Goal: Task Accomplishment & Management: Manage account settings

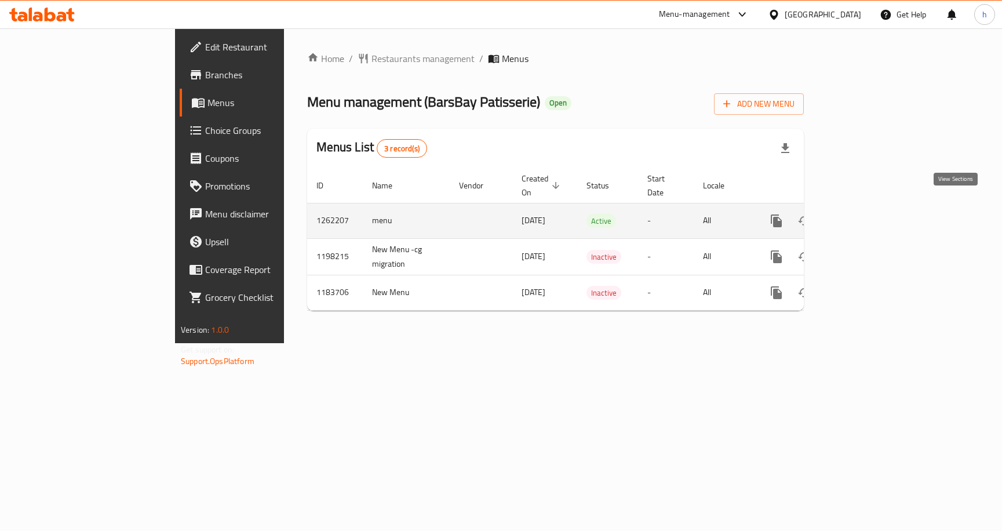
click at [867, 214] on icon "enhanced table" at bounding box center [860, 221] width 14 height 14
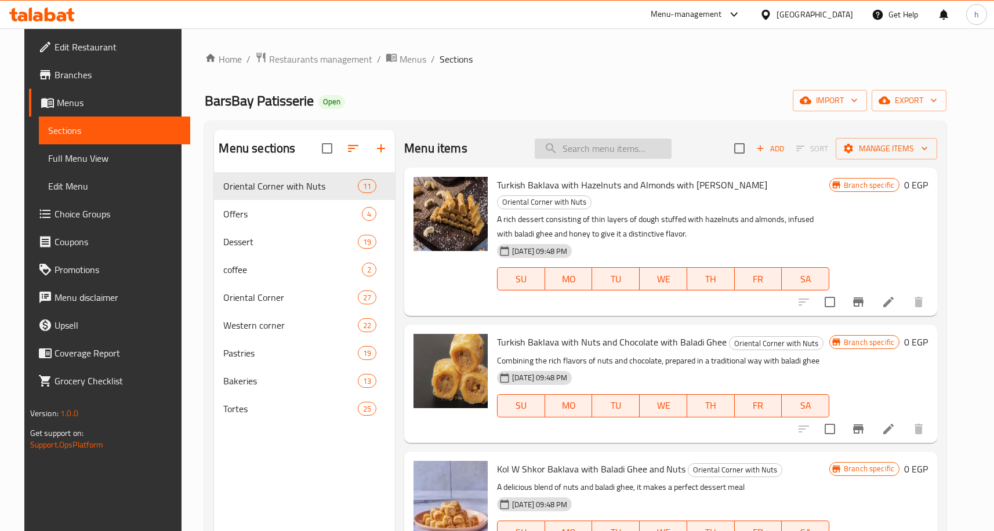
click at [588, 150] on input "search" at bounding box center [603, 149] width 137 height 20
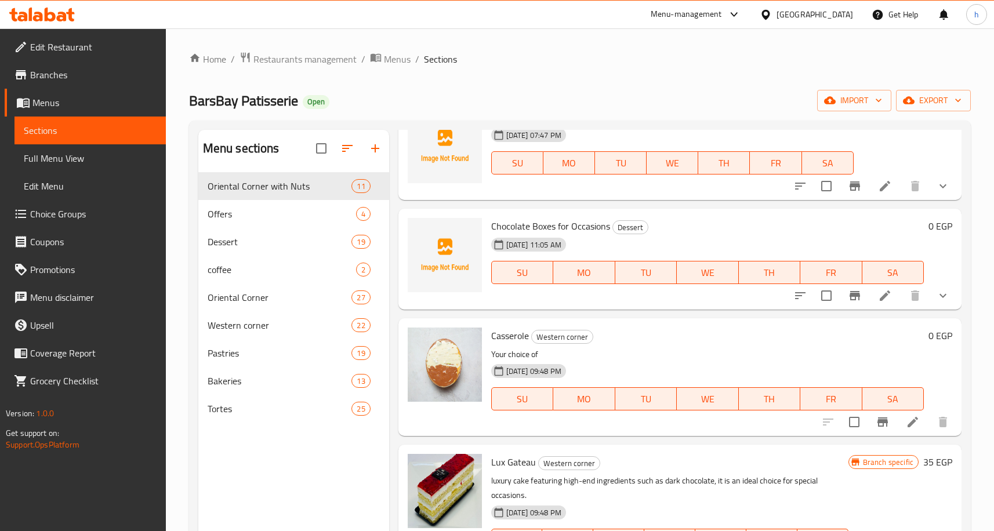
scroll to position [406, 0]
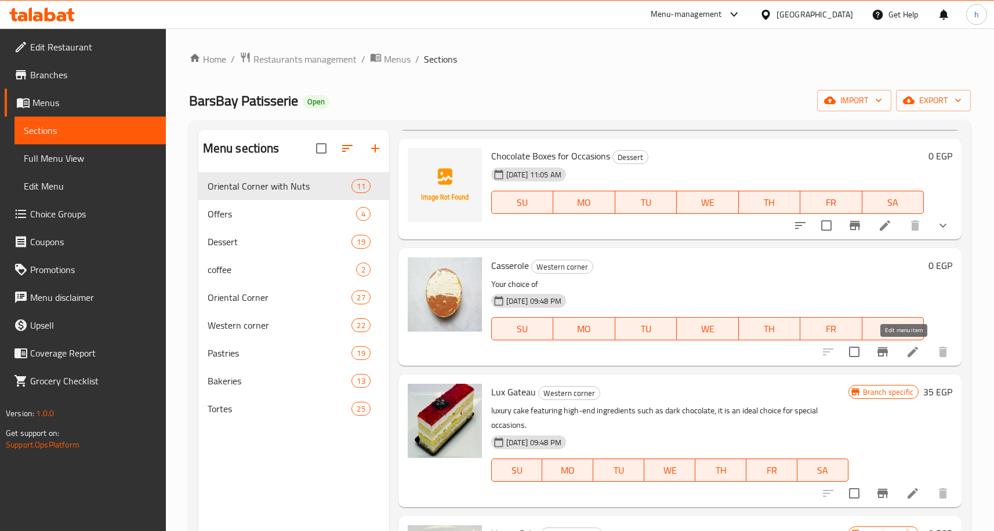
type input "cas"
click at [907, 355] on icon at bounding box center [912, 352] width 10 height 10
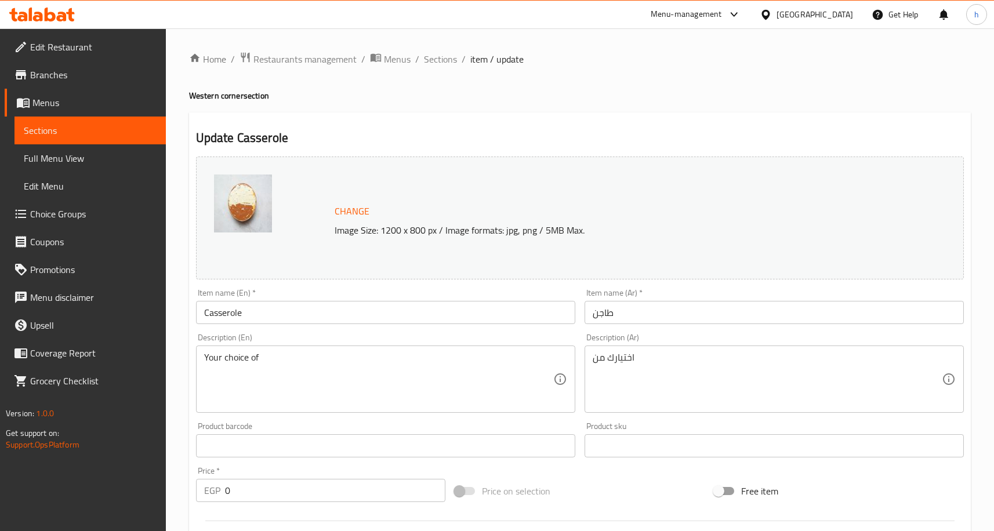
click at [85, 46] on span "Edit Restaurant" at bounding box center [93, 47] width 126 height 14
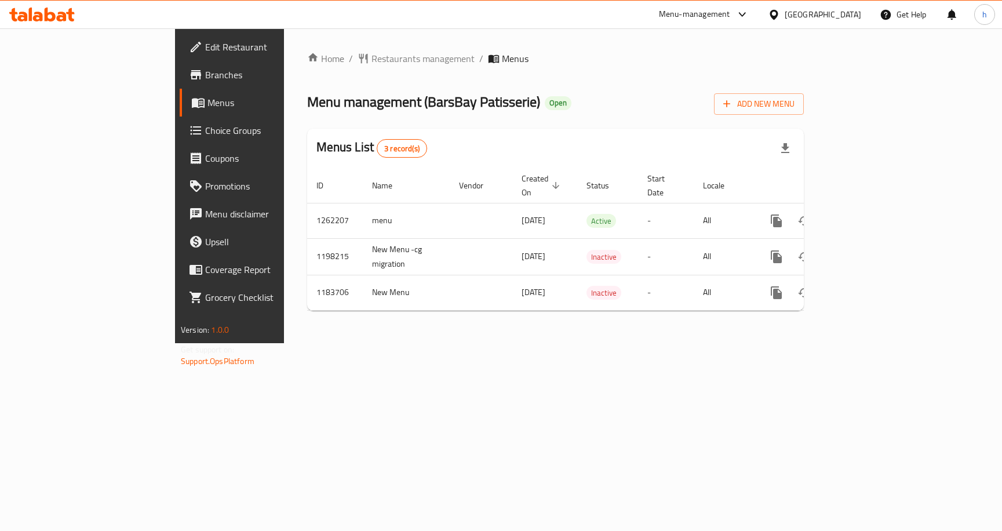
click at [205, 125] on span "Choice Groups" at bounding box center [269, 130] width 128 height 14
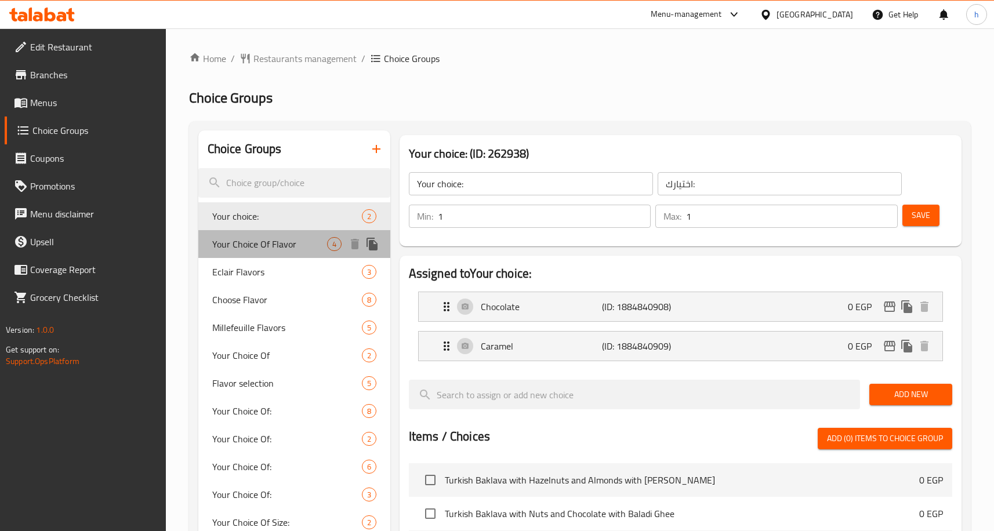
click at [263, 250] on span "Your Choice Of Flavor" at bounding box center [269, 244] width 115 height 14
type input "Your Choice Of Flavor"
type input "اختيارك للنكهة"
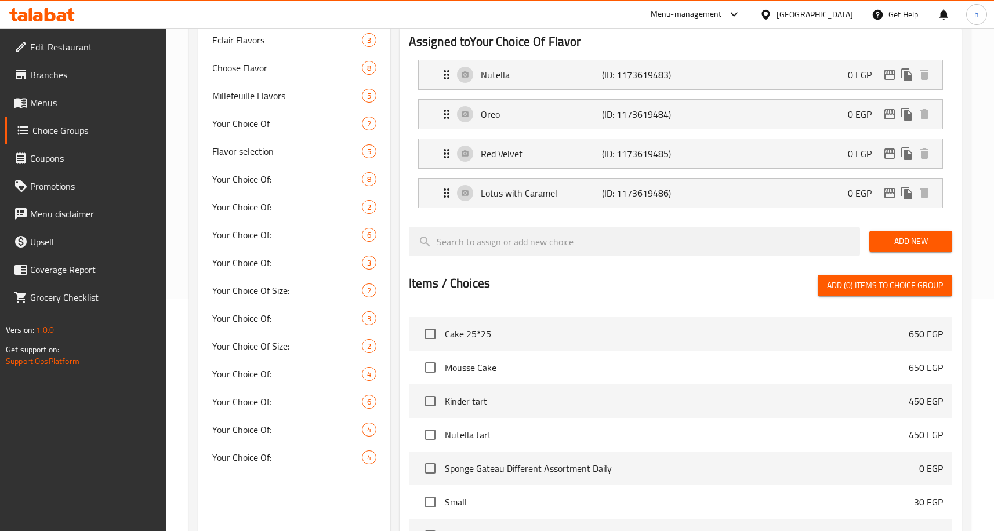
scroll to position [453, 0]
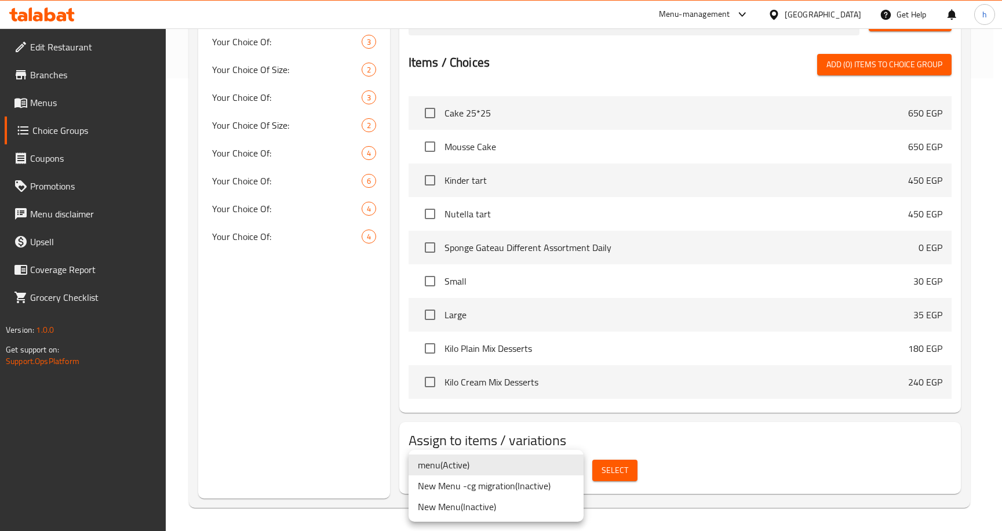
click at [524, 467] on li "menu ( Active )" at bounding box center [496, 465] width 175 height 21
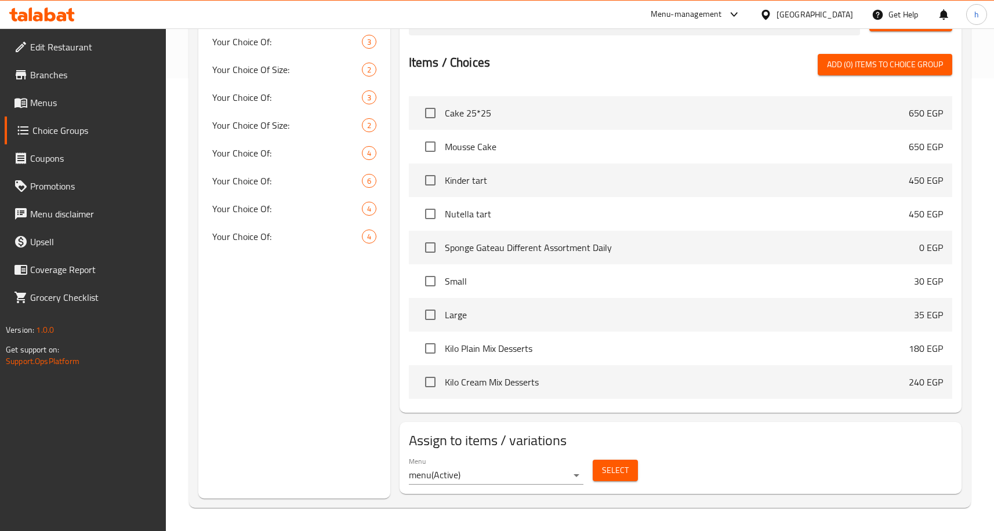
click at [726, 472] on div "Menu menu ( Active ) Select" at bounding box center [680, 470] width 553 height 37
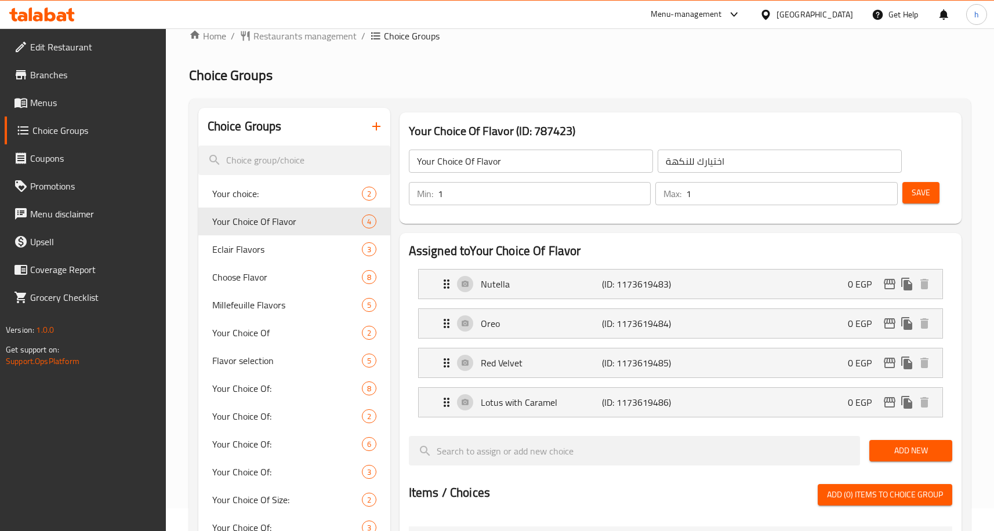
scroll to position [0, 0]
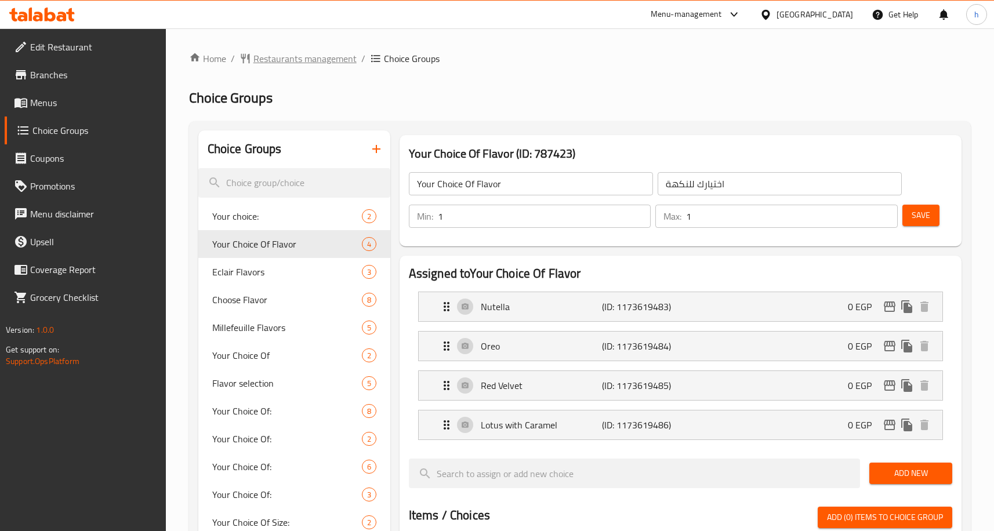
click at [268, 63] on span "Restaurants management" at bounding box center [304, 59] width 103 height 14
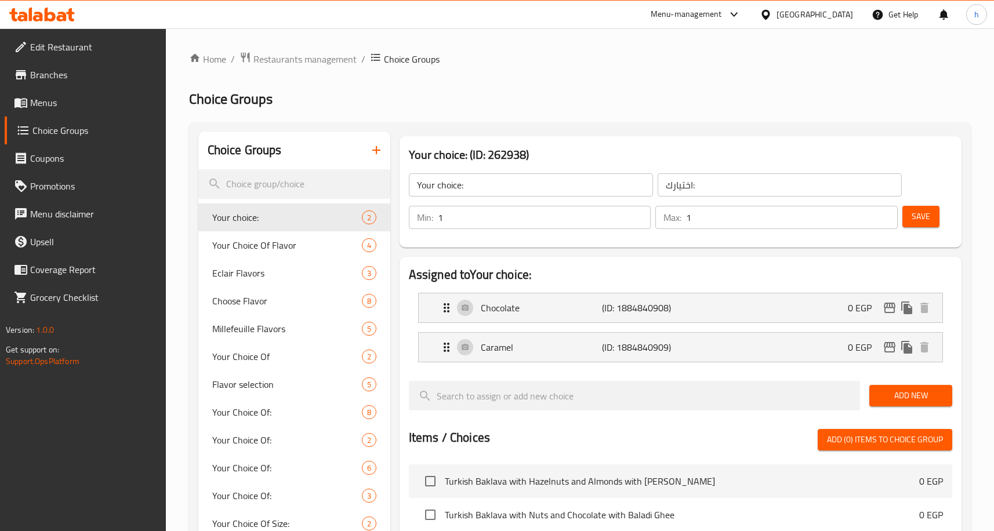
click at [62, 49] on span "Edit Restaurant" at bounding box center [93, 47] width 126 height 14
